Goal: Task Accomplishment & Management: Manage account settings

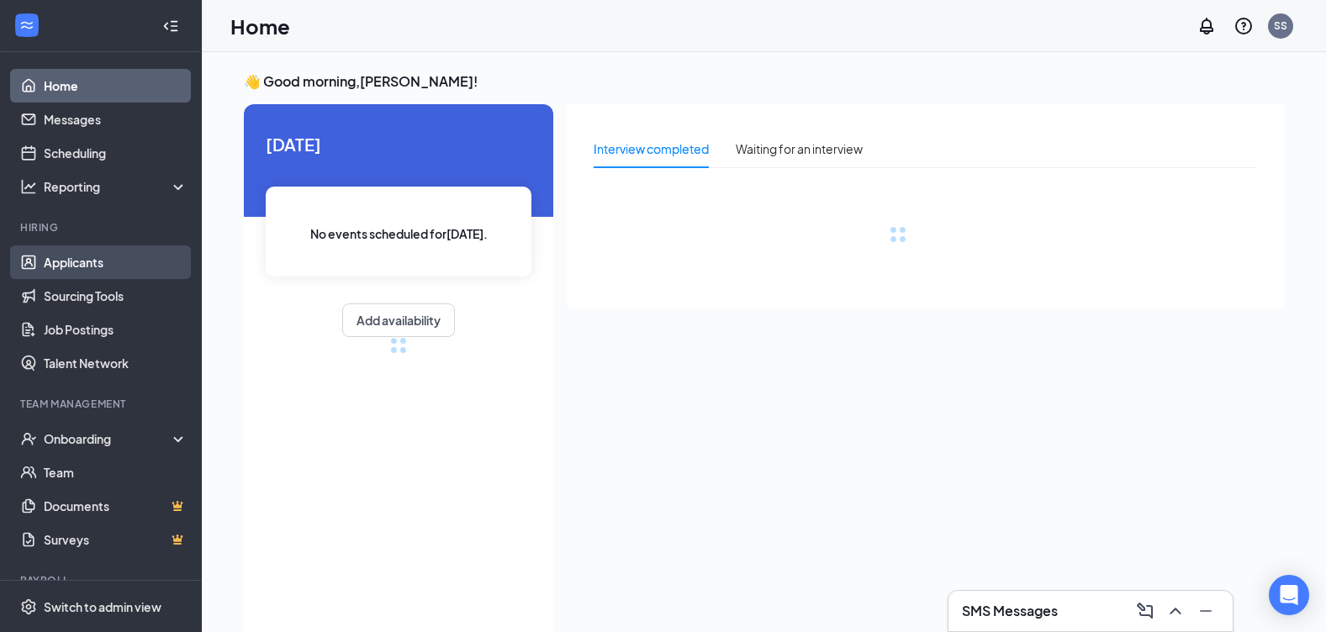
click at [98, 251] on link "Applicants" at bounding box center [116, 263] width 144 height 34
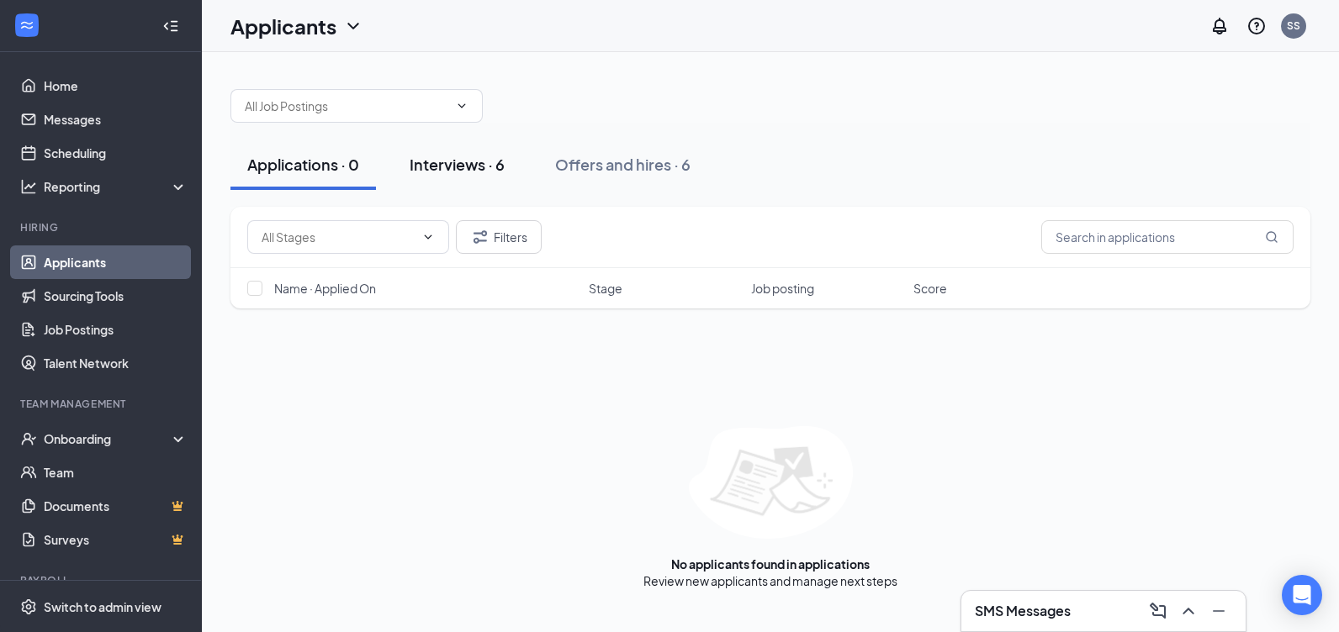
click at [473, 177] on button "Interviews · 6" at bounding box center [457, 165] width 129 height 50
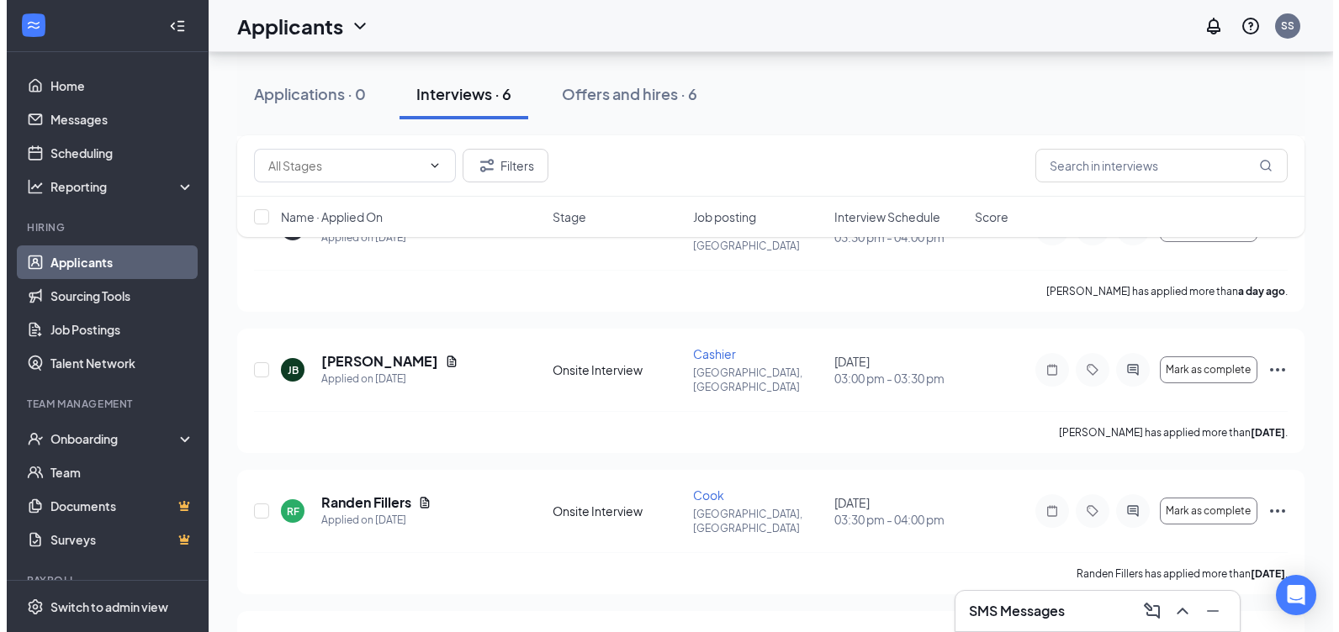
scroll to position [463, 0]
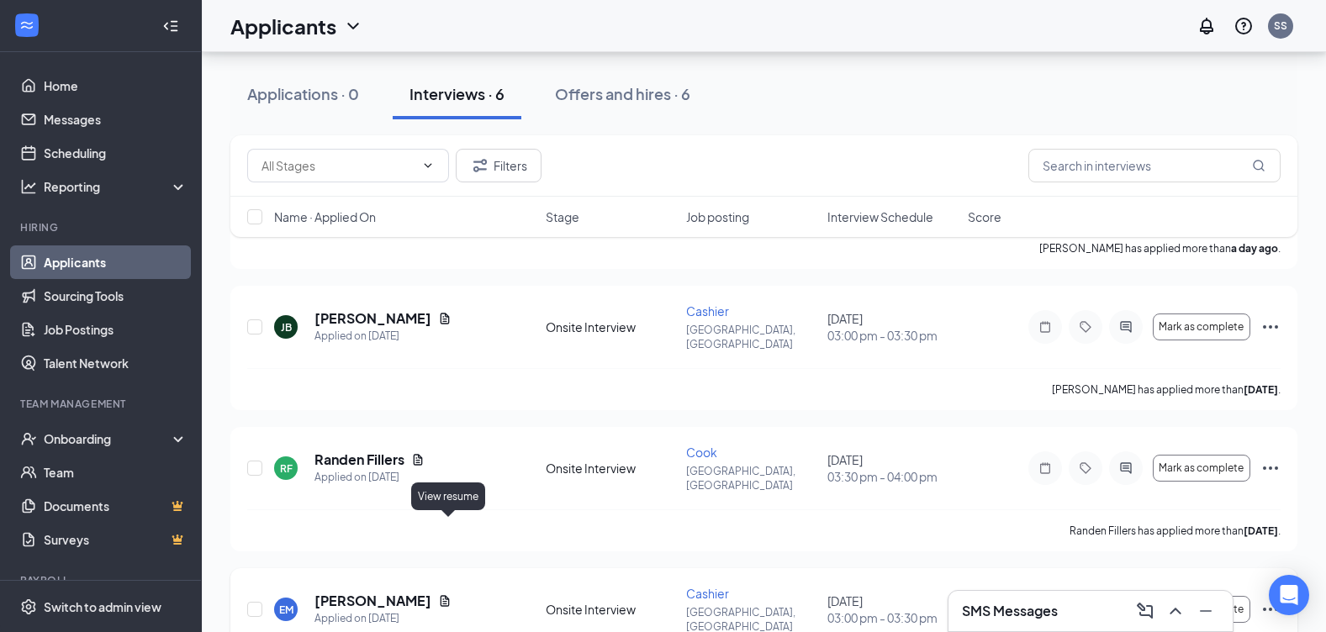
click at [447, 594] on icon "Document" at bounding box center [444, 600] width 13 height 13
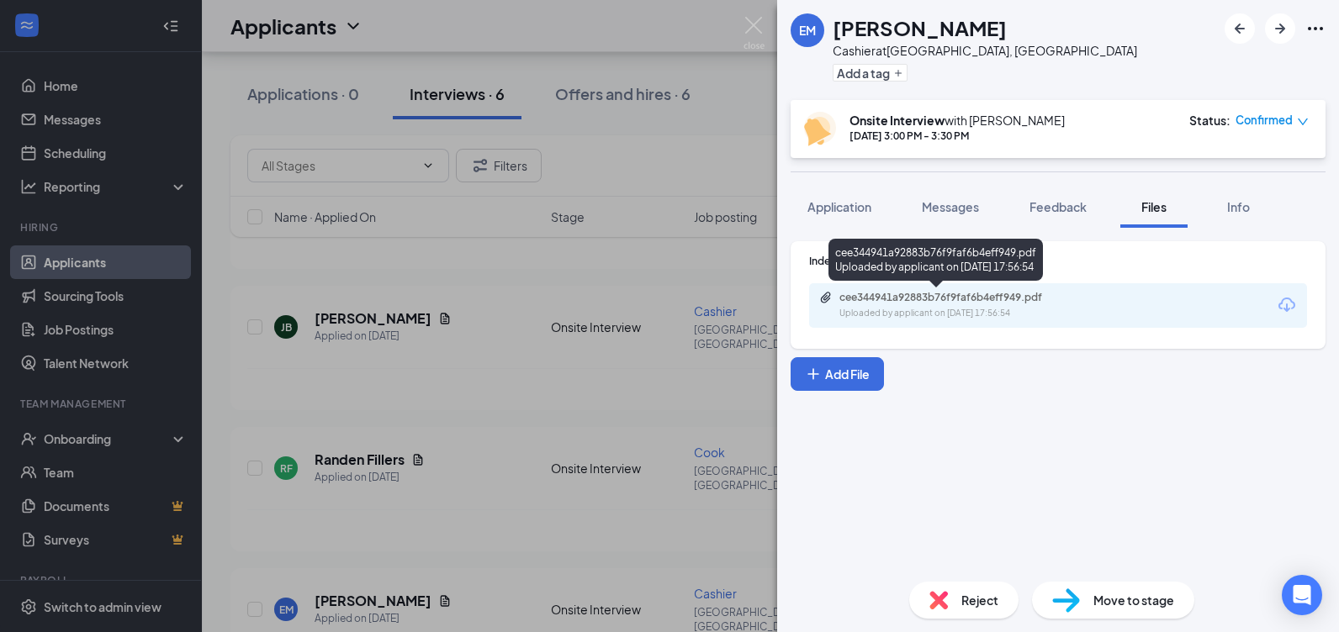
click at [895, 296] on div "cee344941a92883b76f9faf6b4eff949.pdf" at bounding box center [956, 297] width 235 height 13
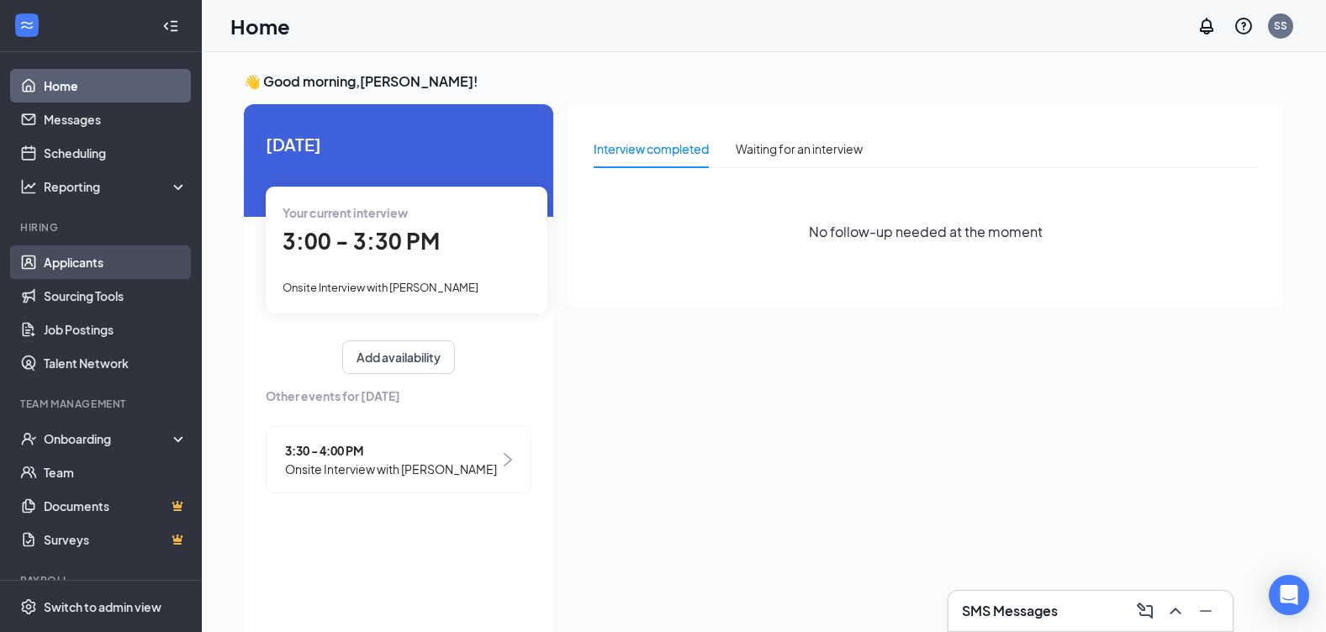
click at [74, 266] on link "Applicants" at bounding box center [116, 263] width 144 height 34
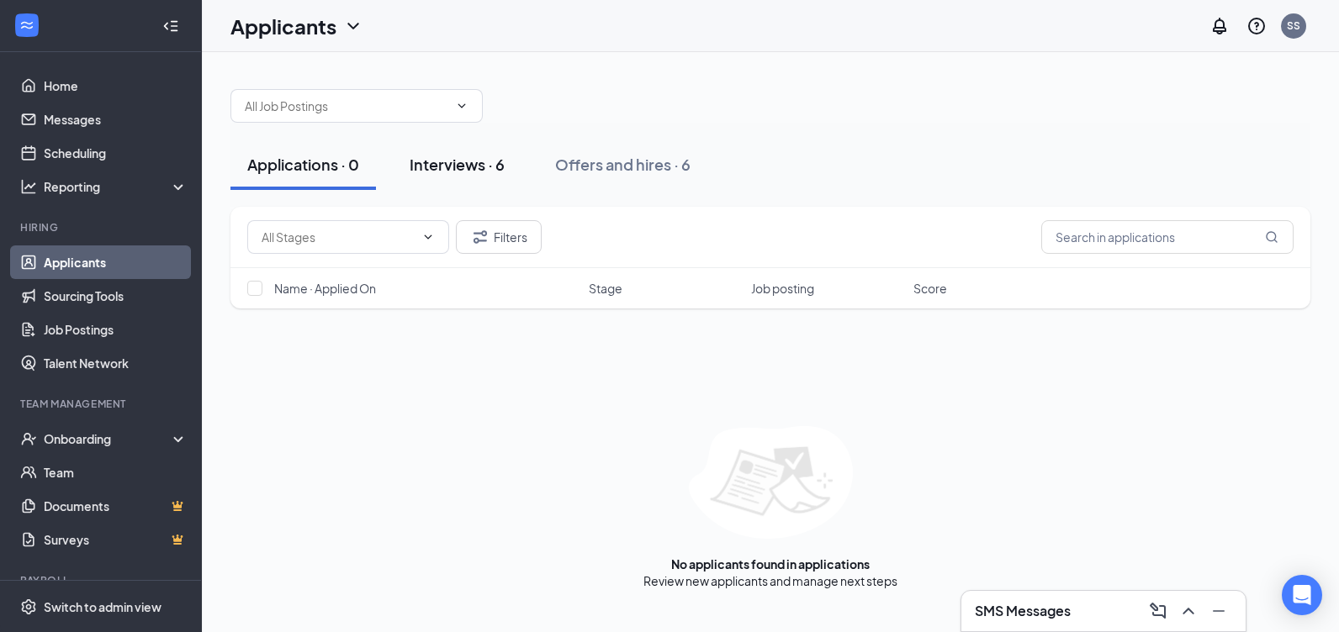
click at [494, 179] on button "Interviews · 6" at bounding box center [457, 165] width 129 height 50
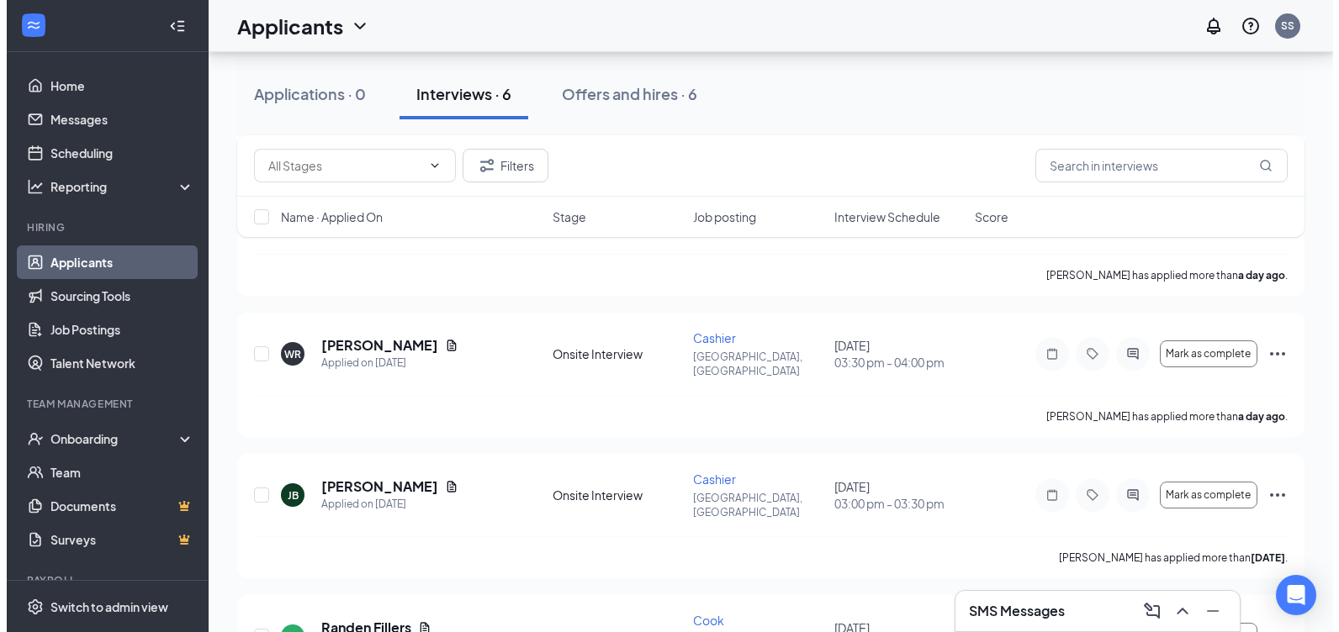
scroll to position [379, 0]
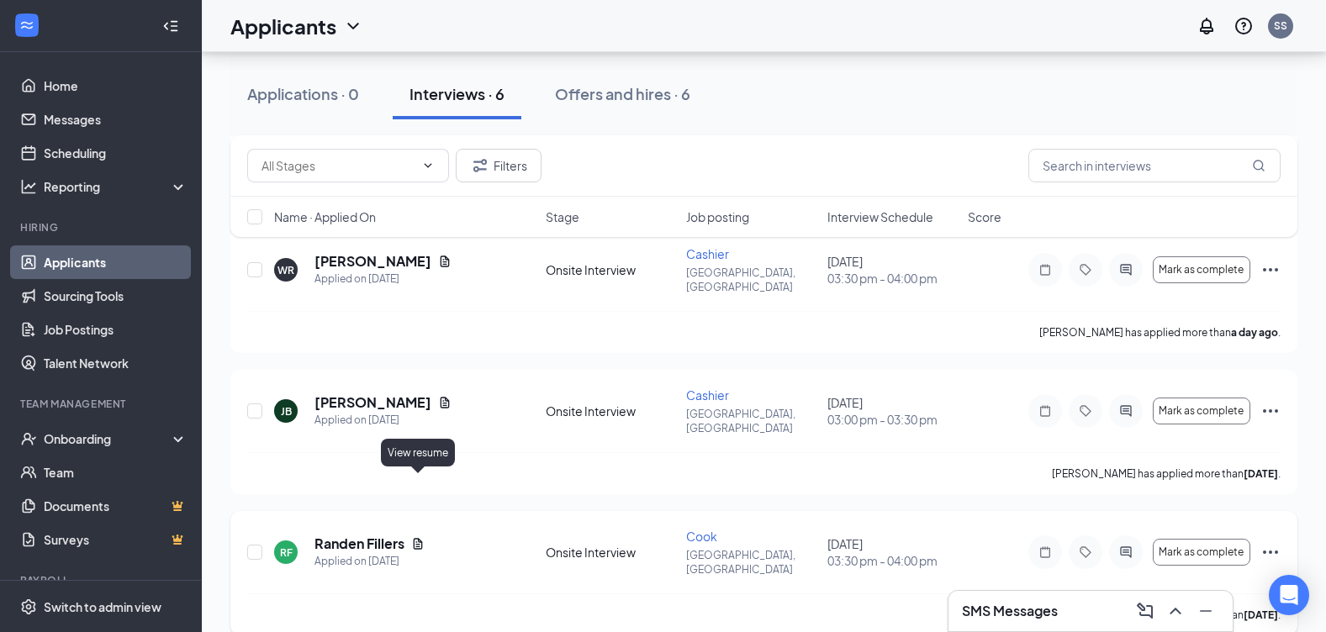
click at [420, 538] on icon "Document" at bounding box center [418, 543] width 9 height 11
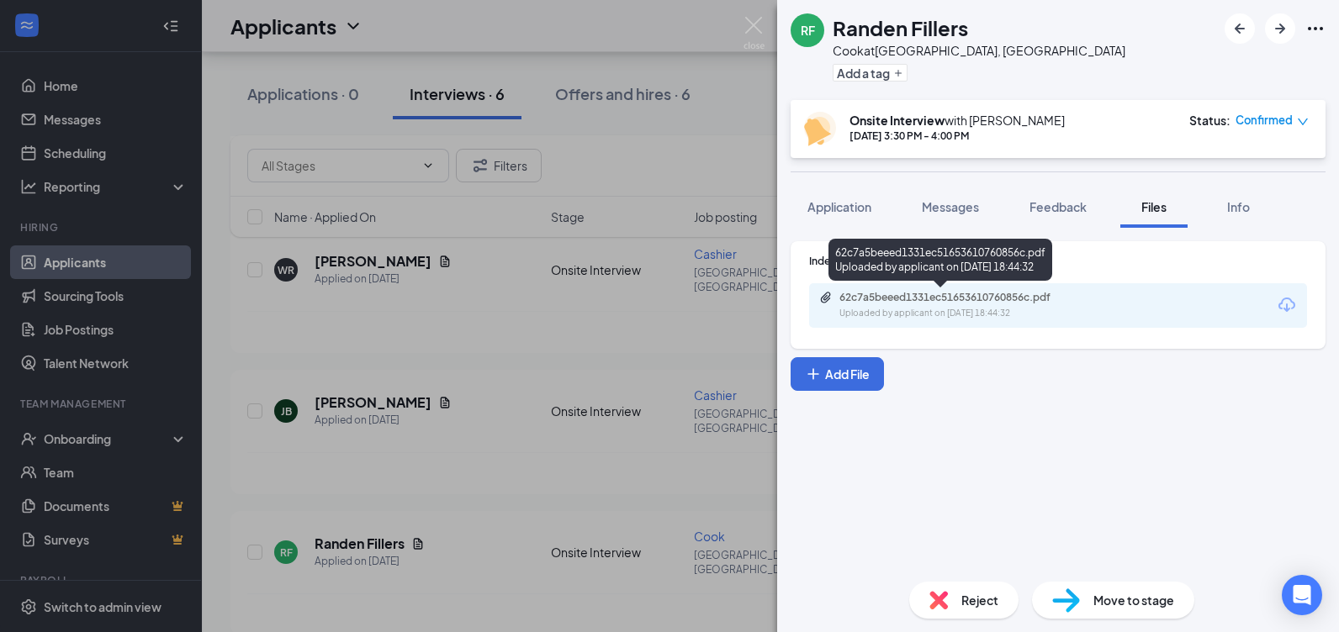
click at [916, 314] on div "Uploaded by applicant on [DATE] 18:44:32" at bounding box center [965, 313] width 252 height 13
